Goal: Information Seeking & Learning: Learn about a topic

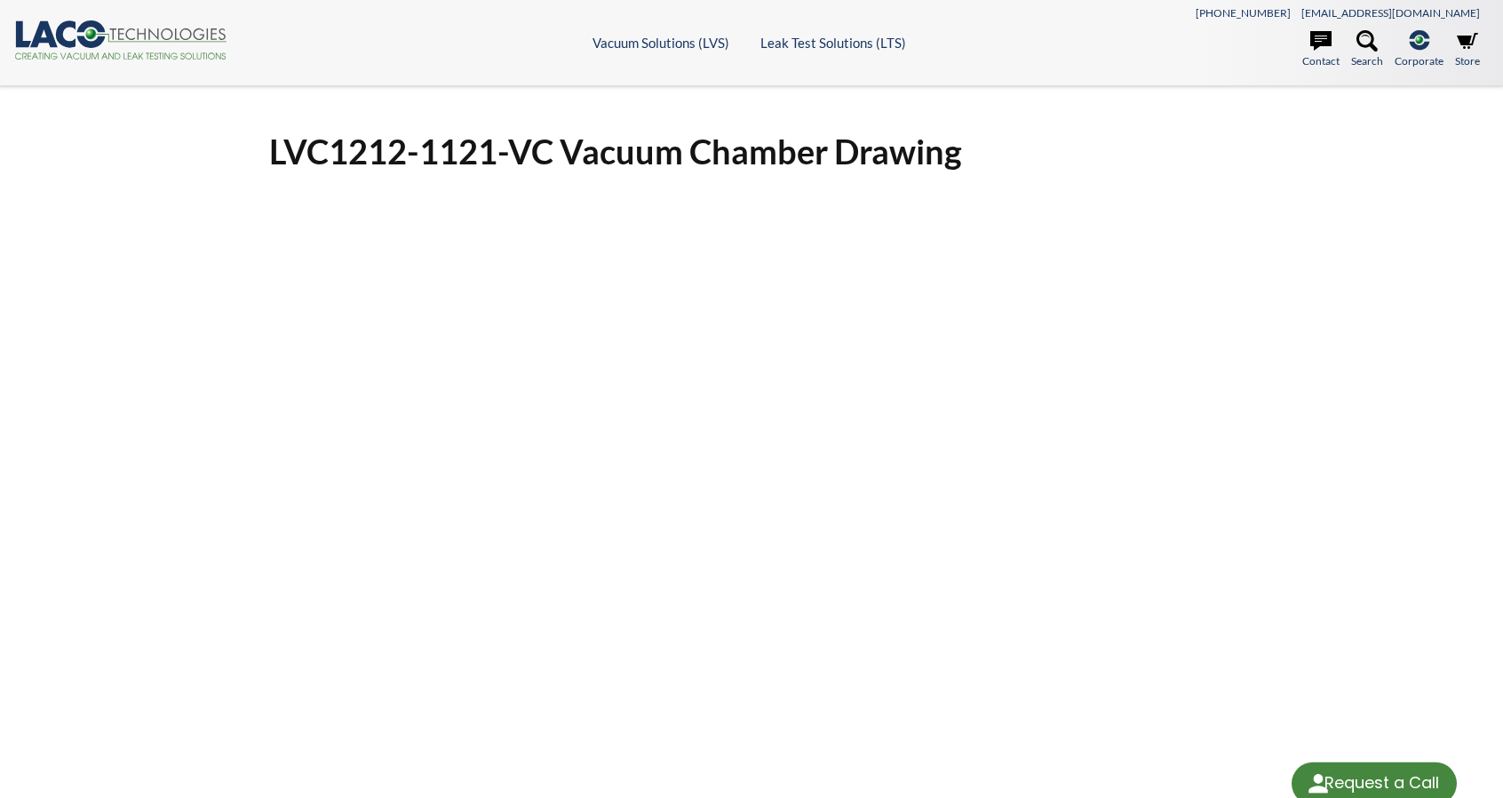
select select "Language Translate Widget"
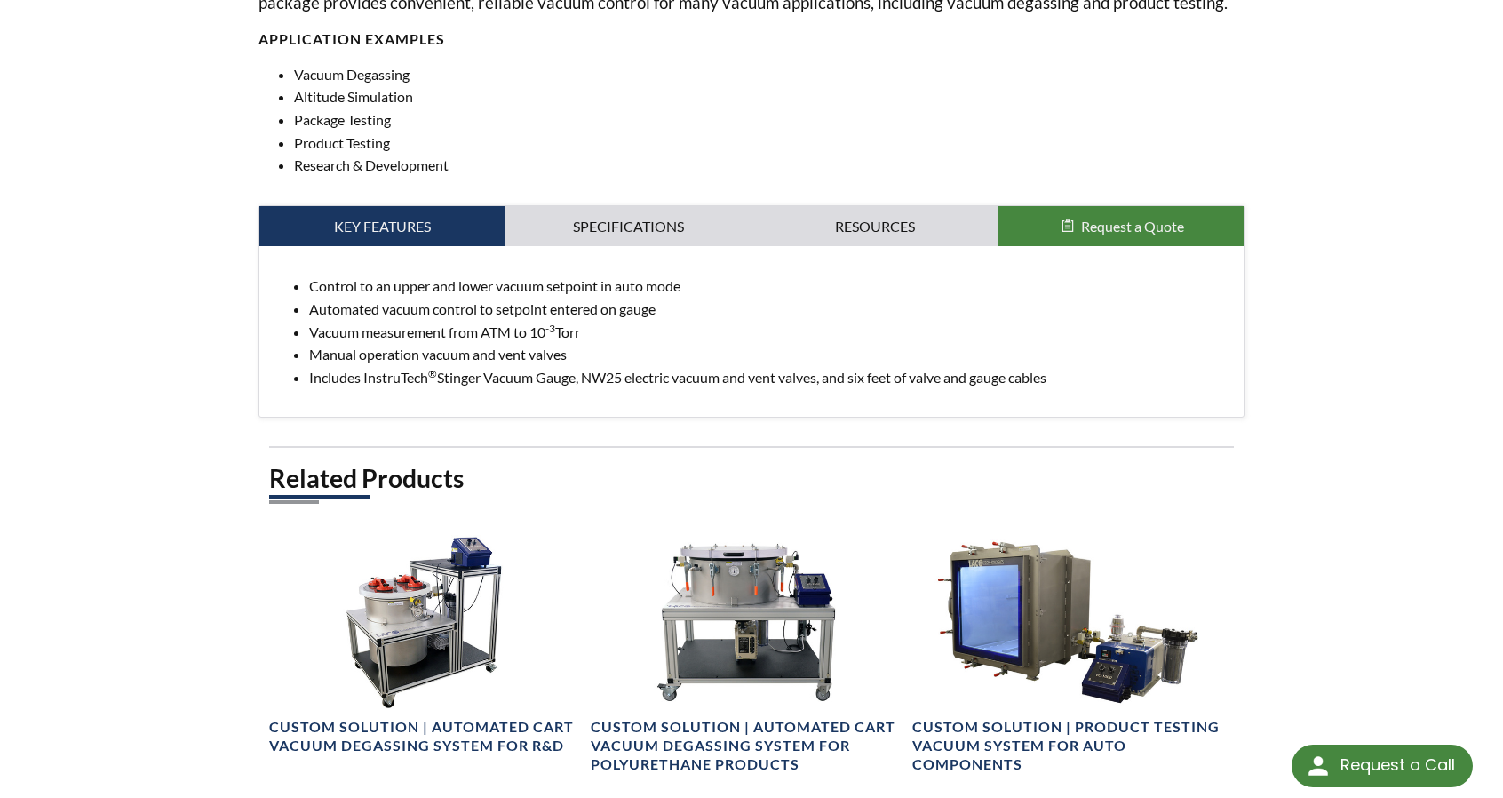
scroll to position [889, 0]
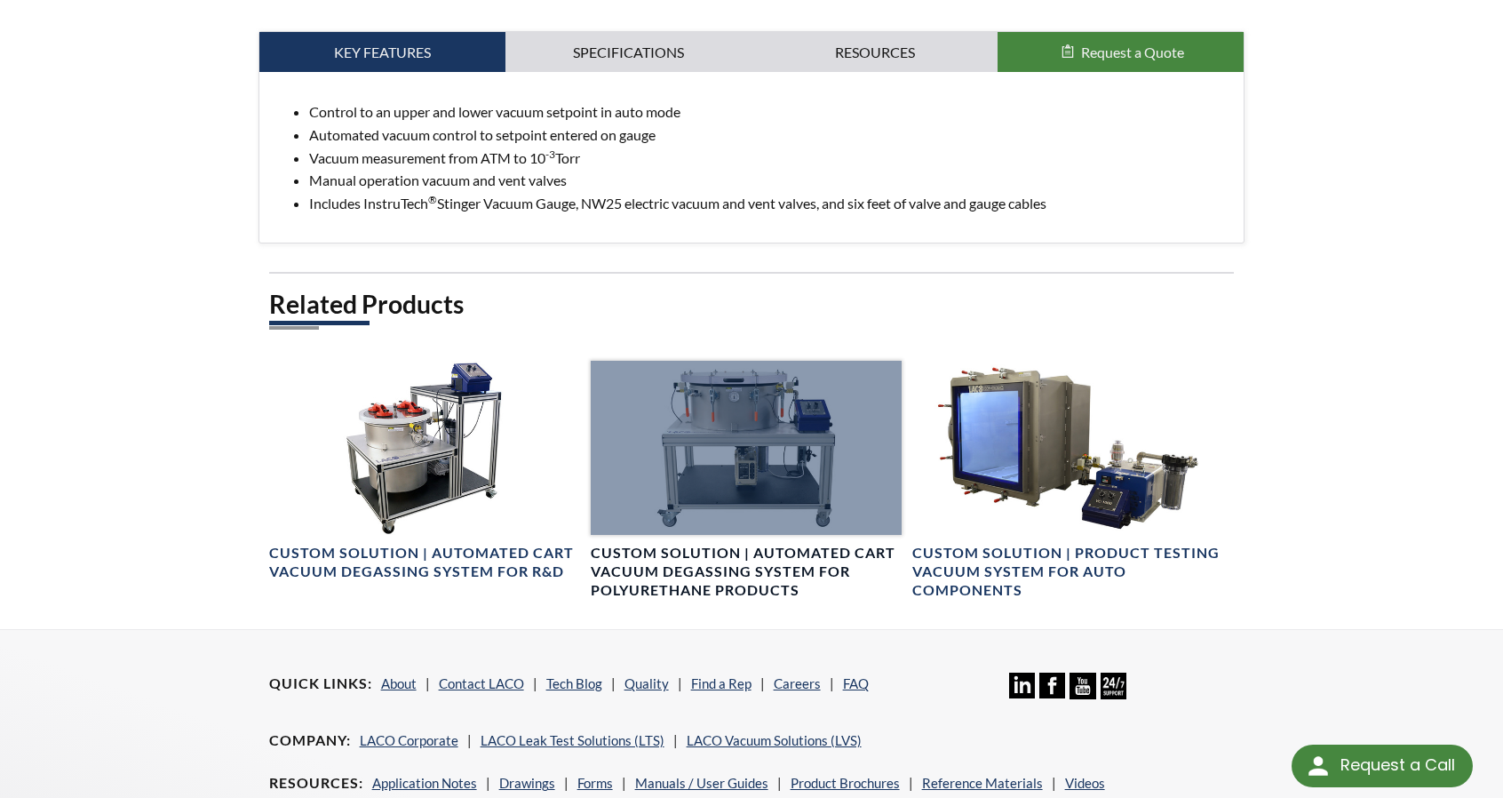
click at [727, 392] on div at bounding box center [746, 448] width 311 height 175
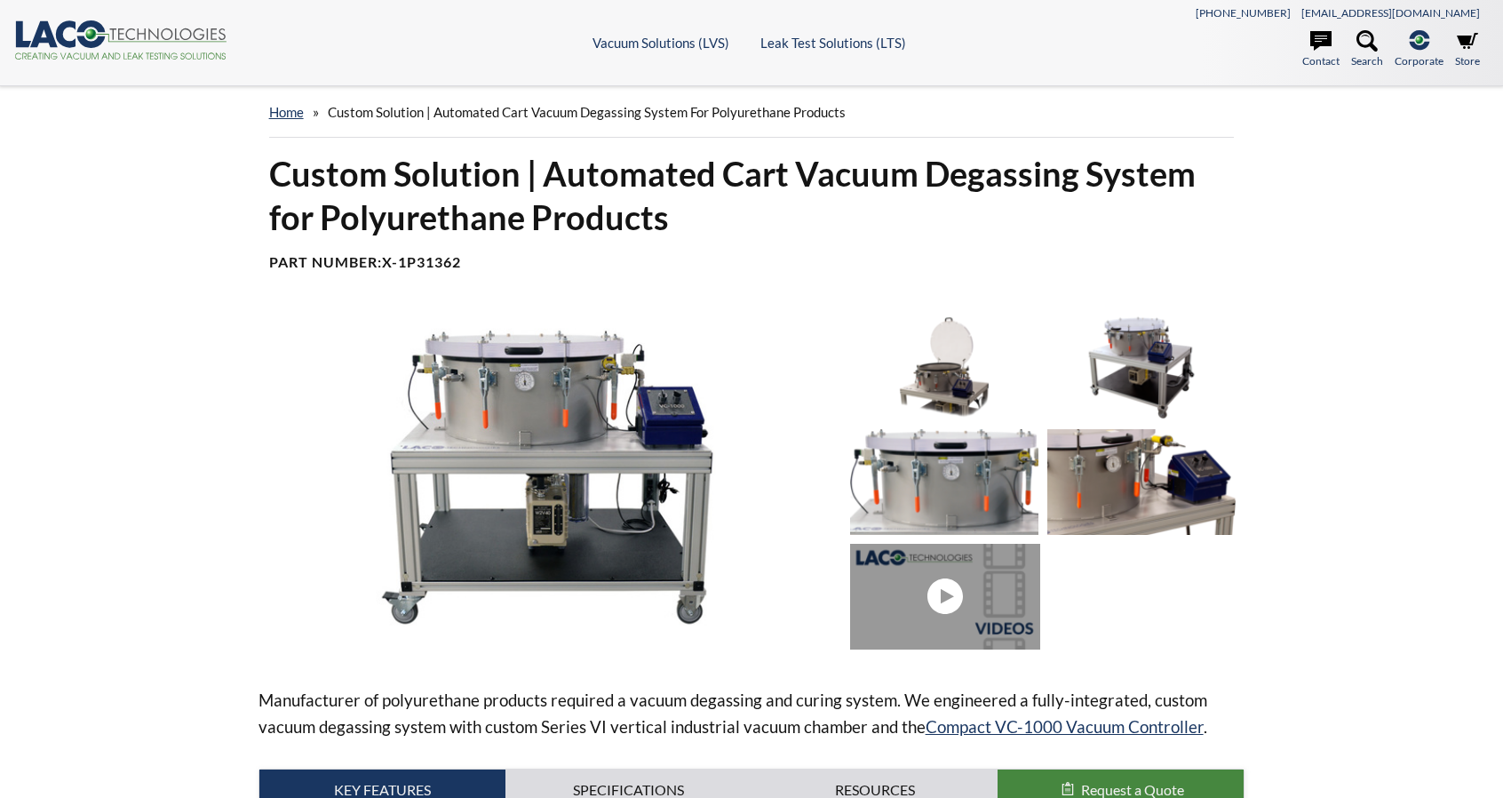
select select "Language Translate Widget"
click at [169, 59] on icon at bounding box center [166, 56] width 5 height 6
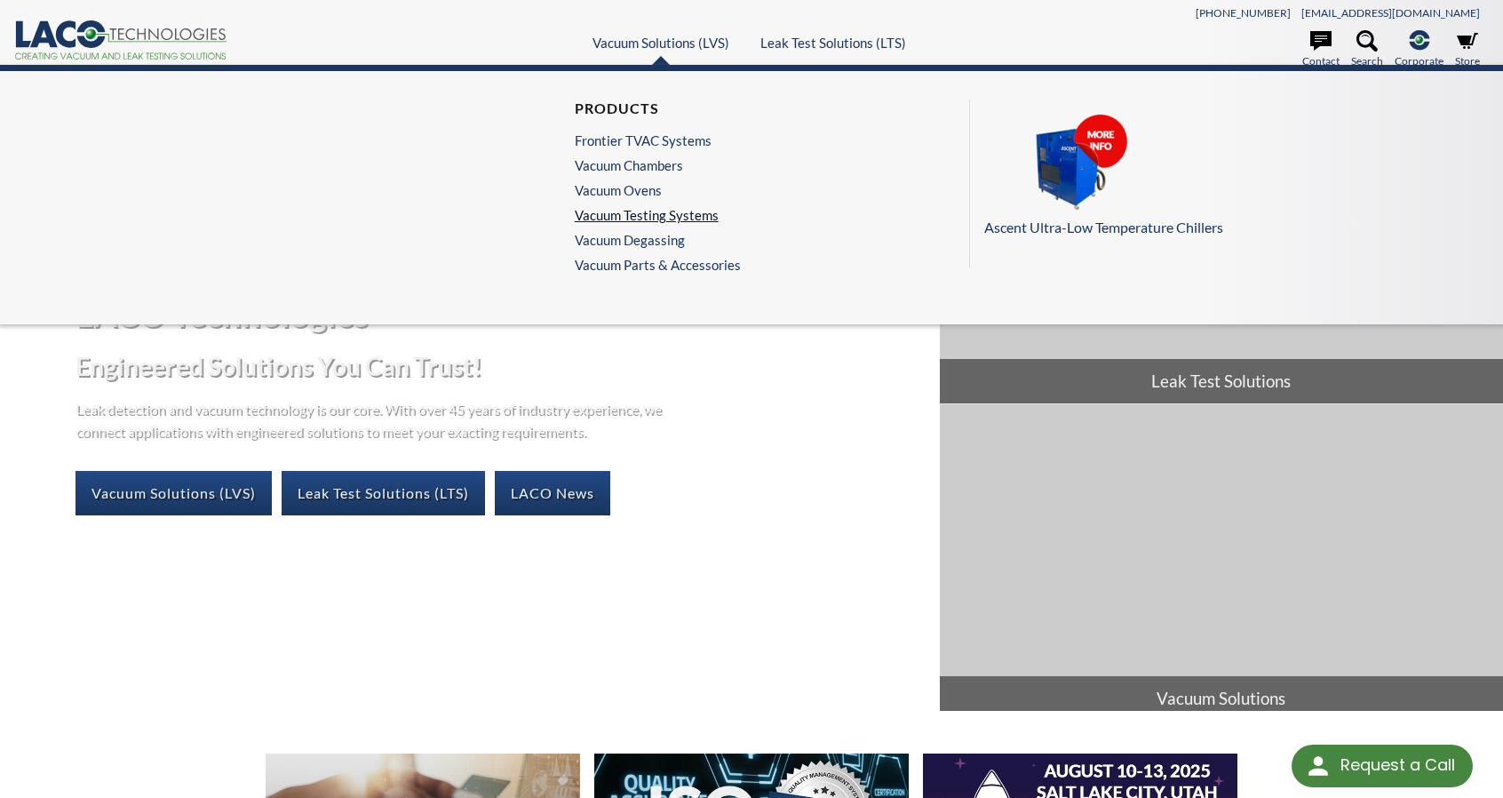
click at [661, 211] on link "Vacuum Testing Systems" at bounding box center [653, 215] width 157 height 16
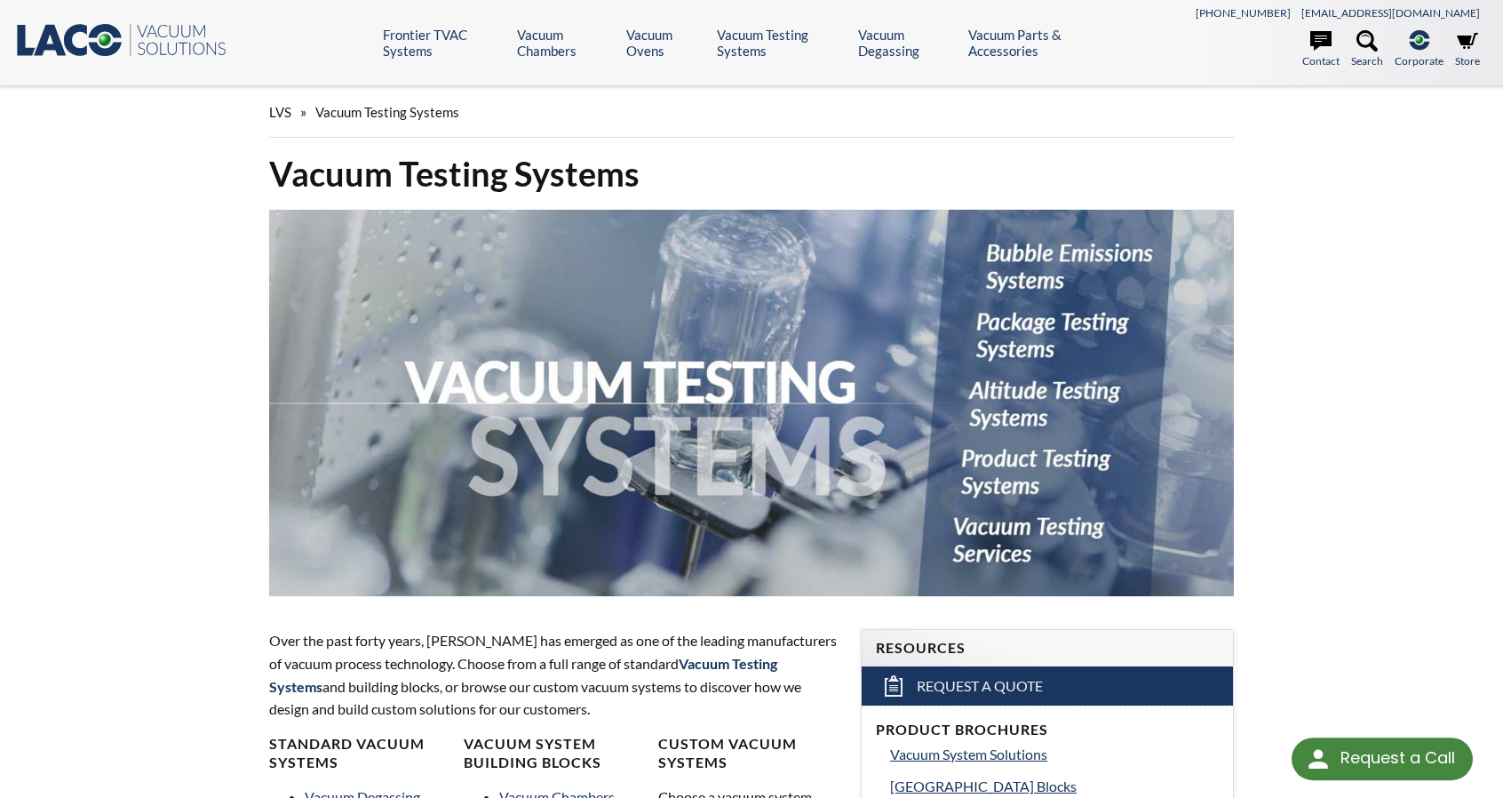
select select "Language Translate Widget"
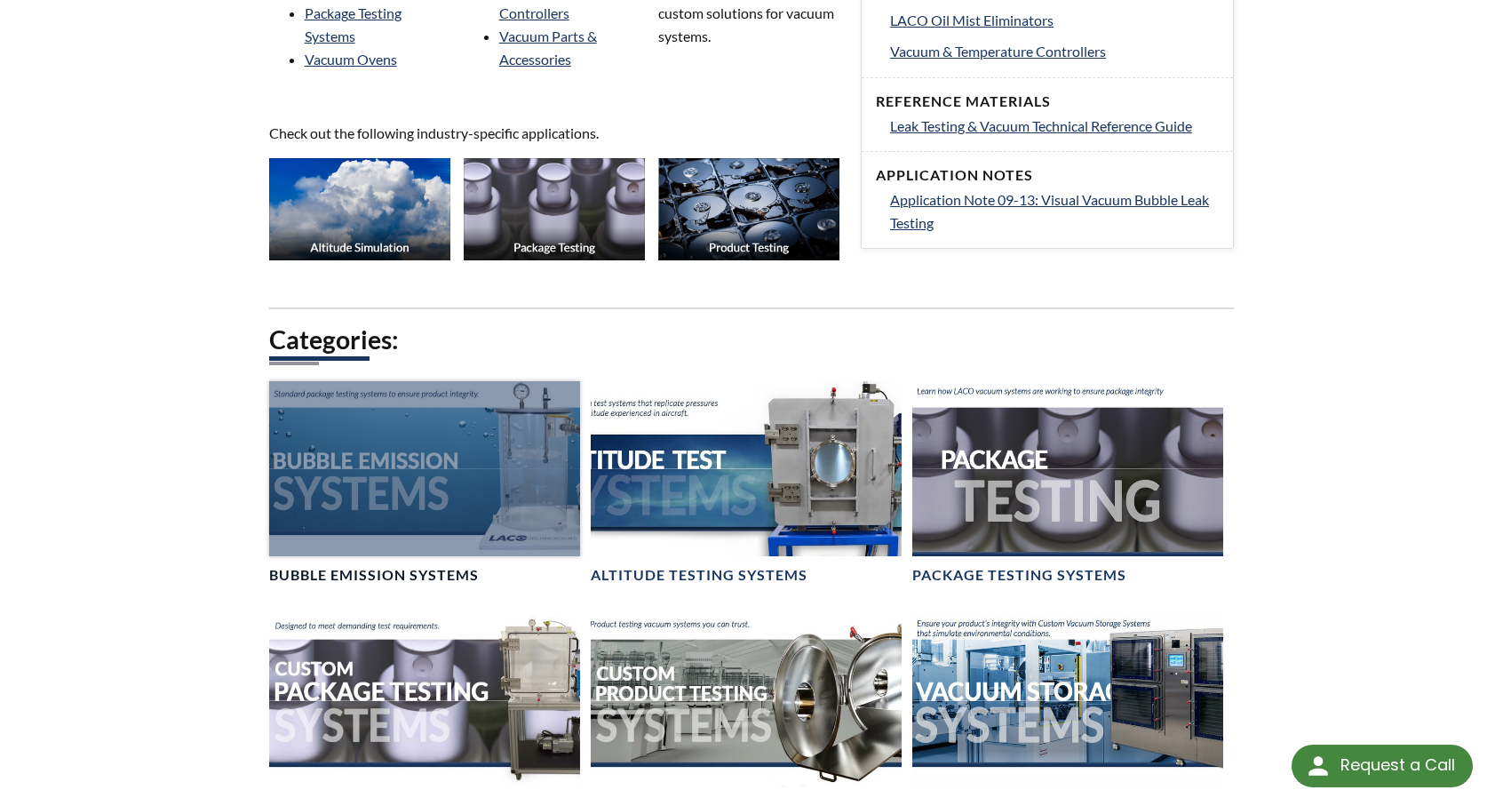
scroll to position [965, 0]
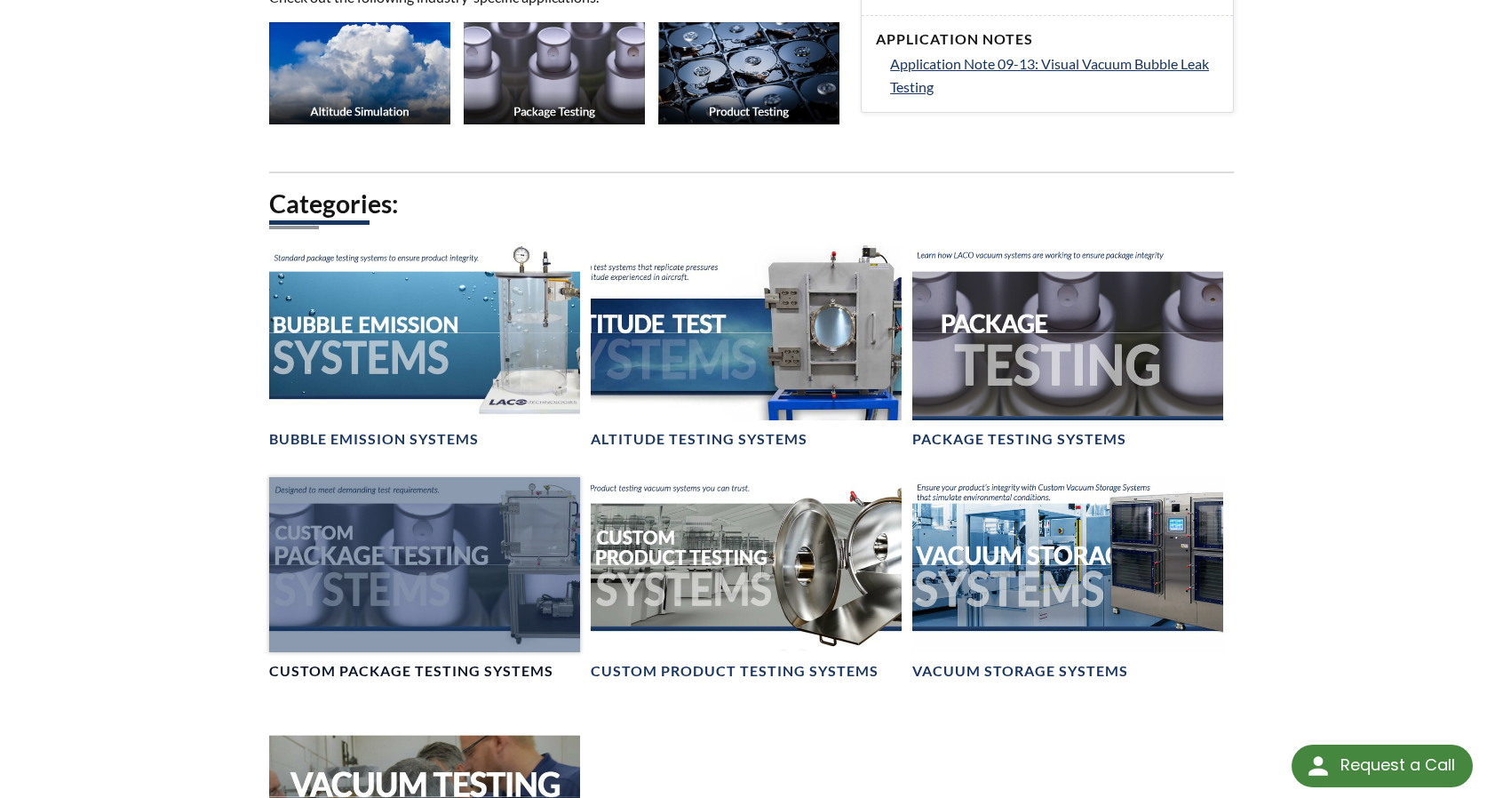
click at [516, 593] on div at bounding box center [424, 564] width 311 height 175
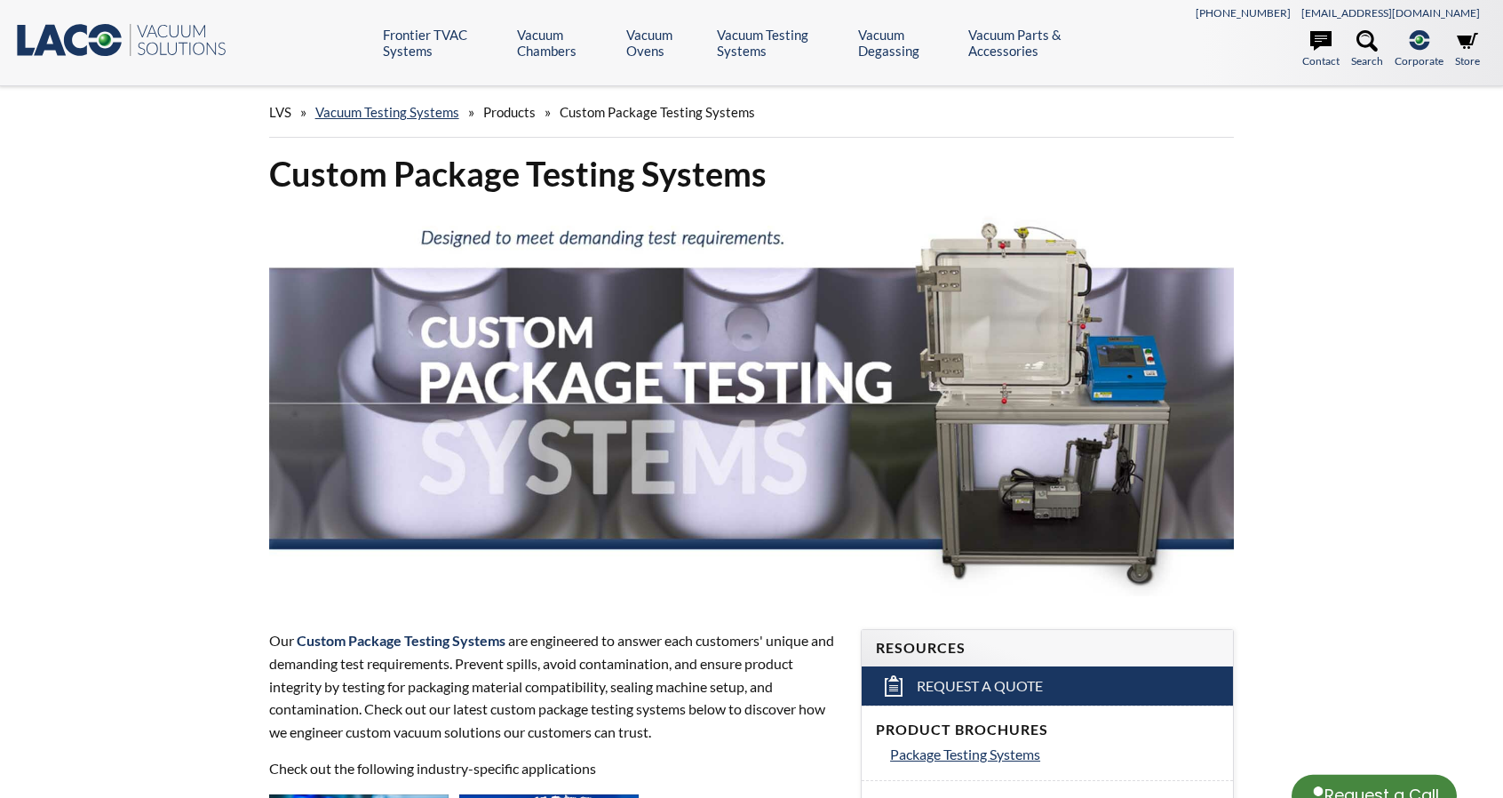
select select "Language Translate Widget"
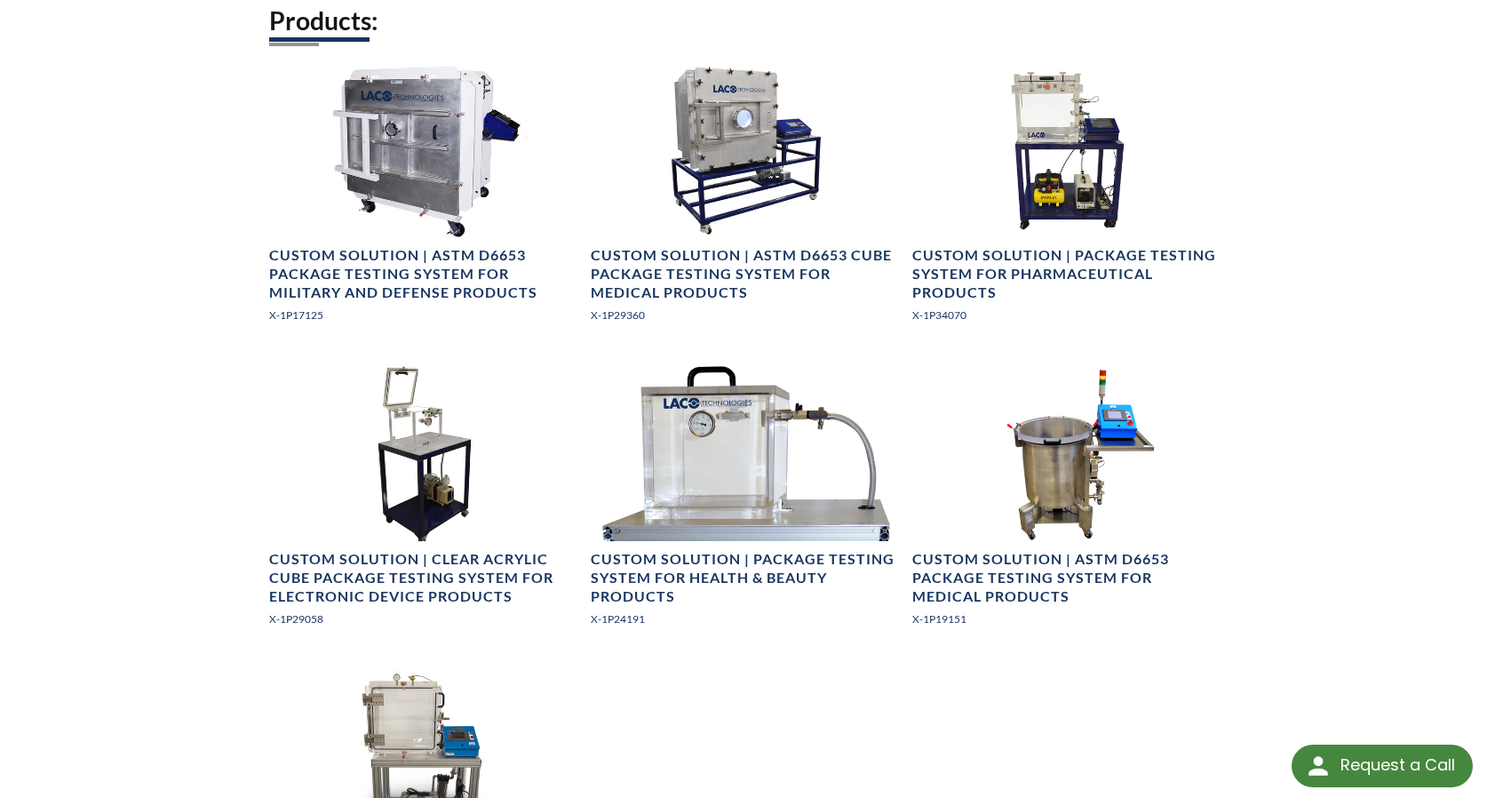
scroll to position [1186, 0]
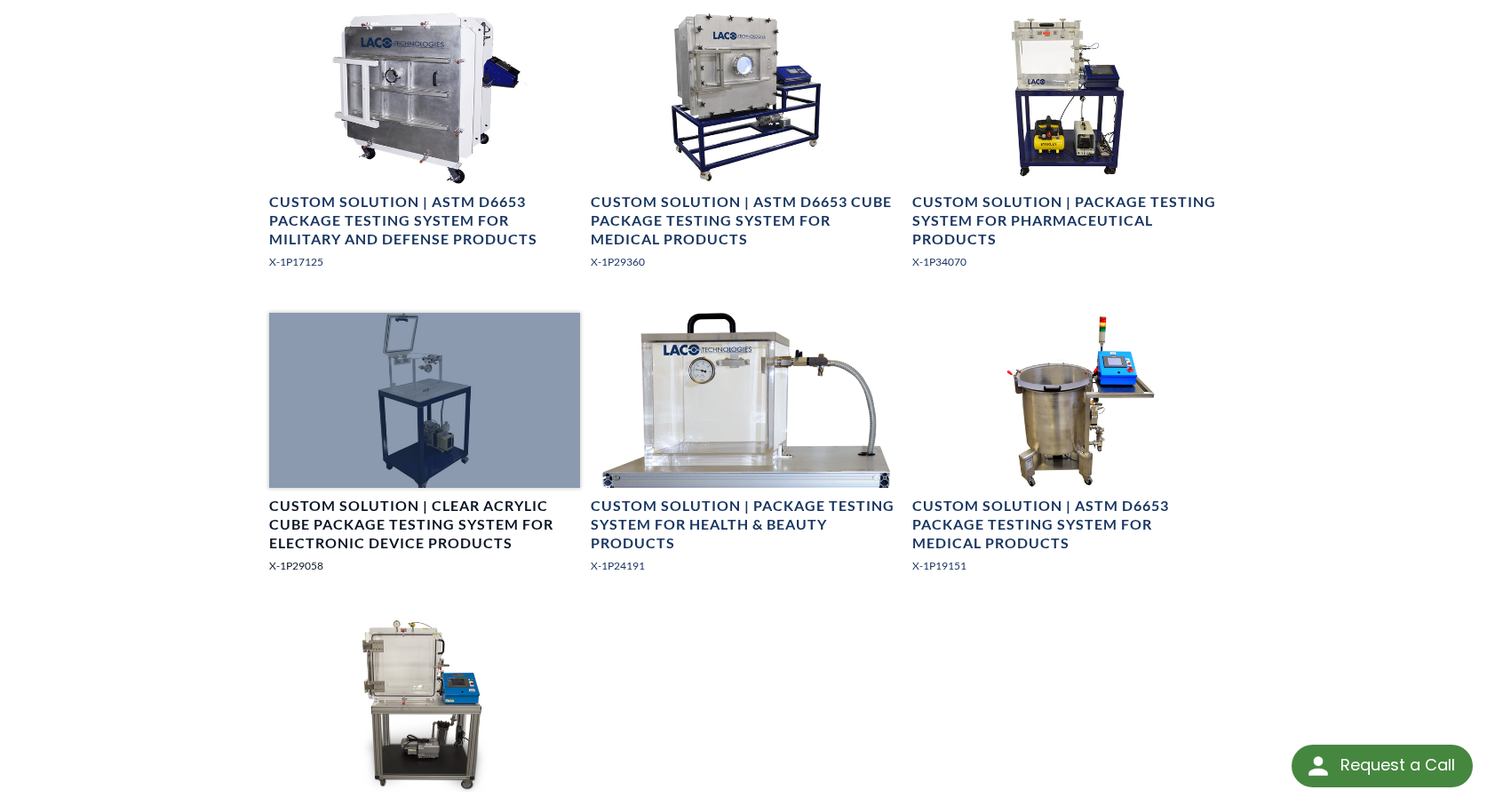
click at [400, 387] on div at bounding box center [424, 400] width 311 height 175
